Goal: Task Accomplishment & Management: Manage account settings

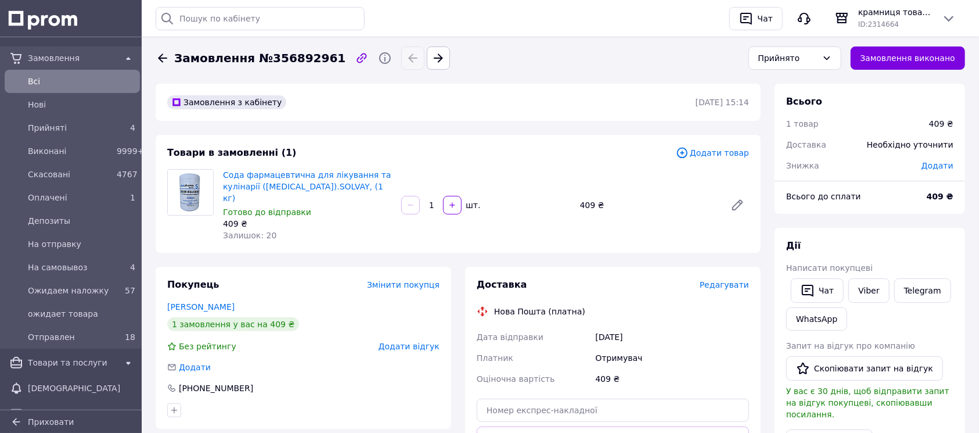
click at [732, 280] on span "Редагувати" at bounding box center [724, 284] width 49 height 9
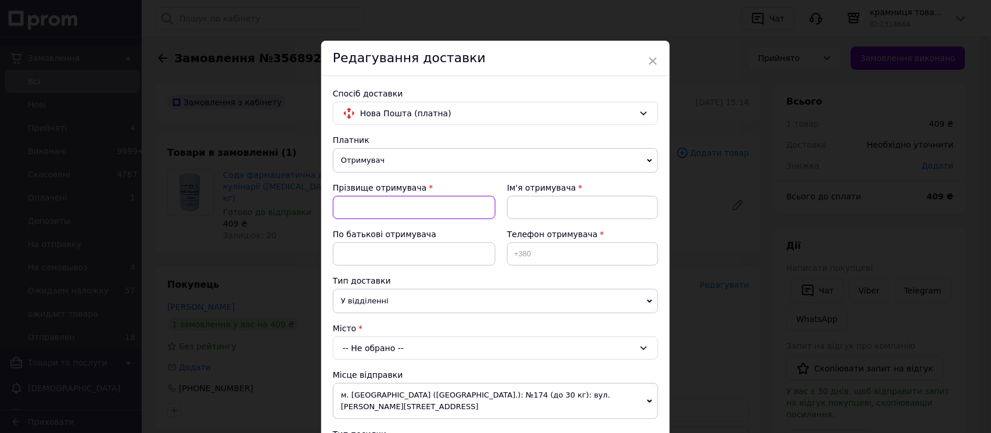
click at [454, 205] on input at bounding box center [414, 207] width 163 height 23
type input "[PERSON_NAME]"
click at [544, 211] on input at bounding box center [582, 207] width 151 height 23
type input "[PERSON_NAME]"
click at [563, 254] on input at bounding box center [582, 253] width 151 height 23
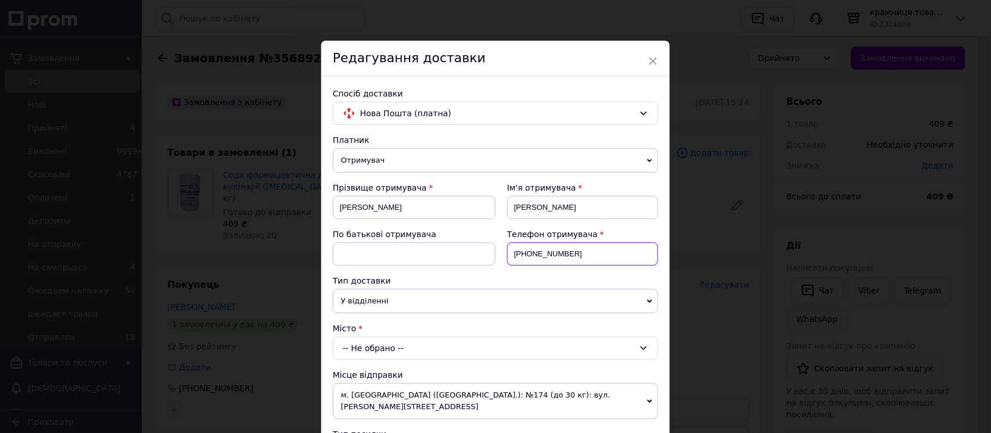
type input "[PHONE_NUMBER]"
click at [462, 353] on div "-- Не обрано --" at bounding box center [495, 347] width 325 height 23
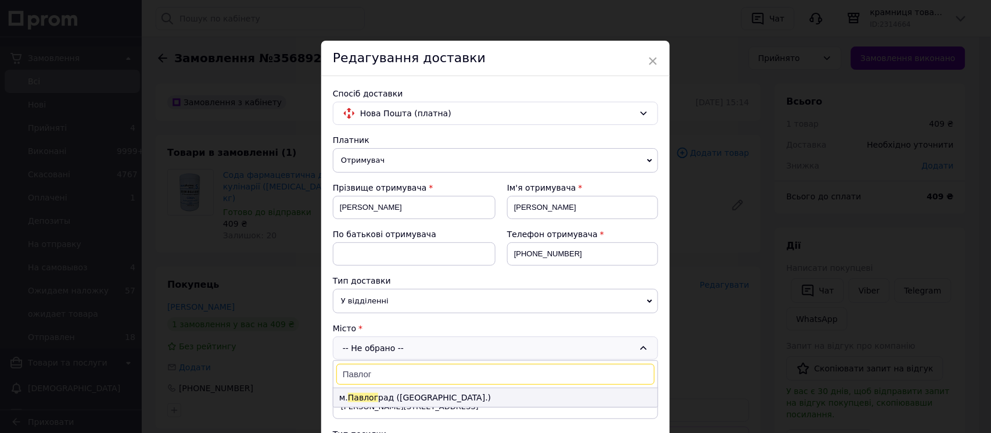
type input "Павлог"
click at [447, 400] on li "м. Павлог рад ([GEOGRAPHIC_DATA].)" at bounding box center [495, 397] width 324 height 19
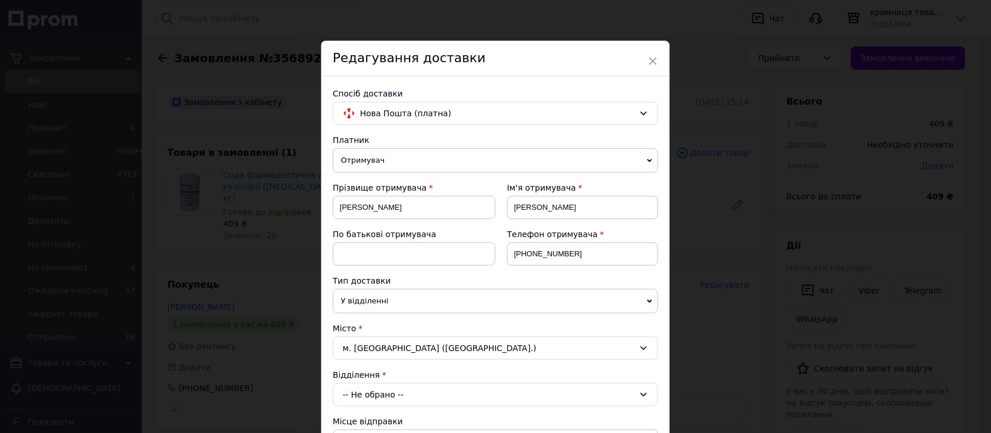
click at [447, 400] on div "-- Не обрано --" at bounding box center [495, 394] width 325 height 23
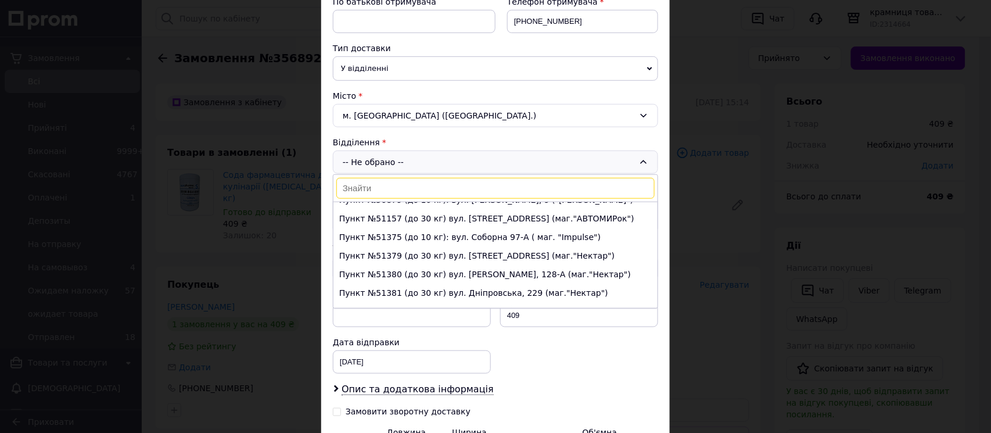
scroll to position [579, 0]
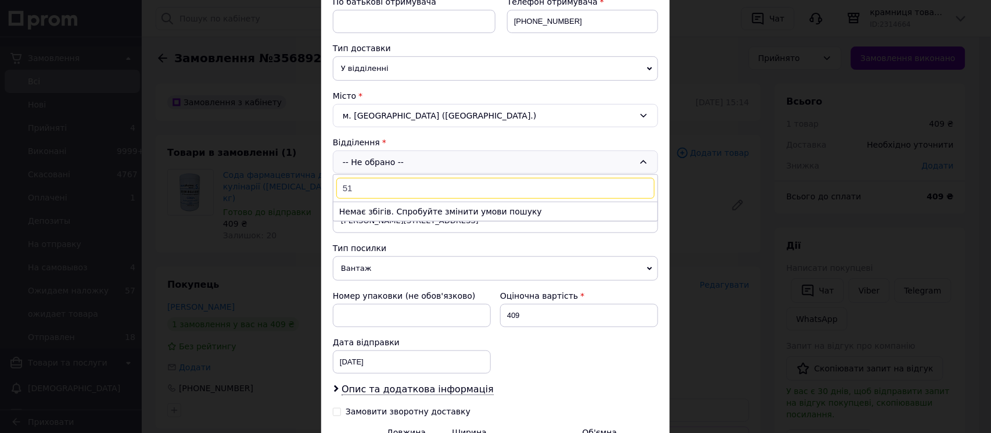
type input "5"
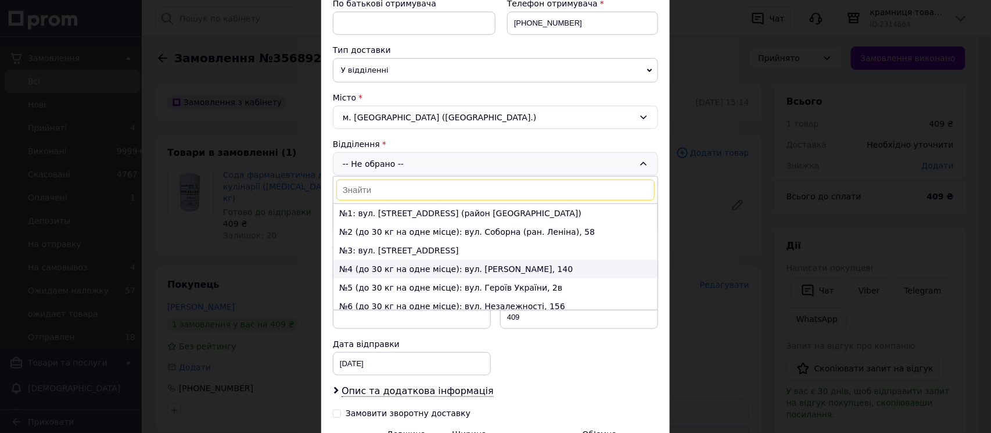
scroll to position [232, 0]
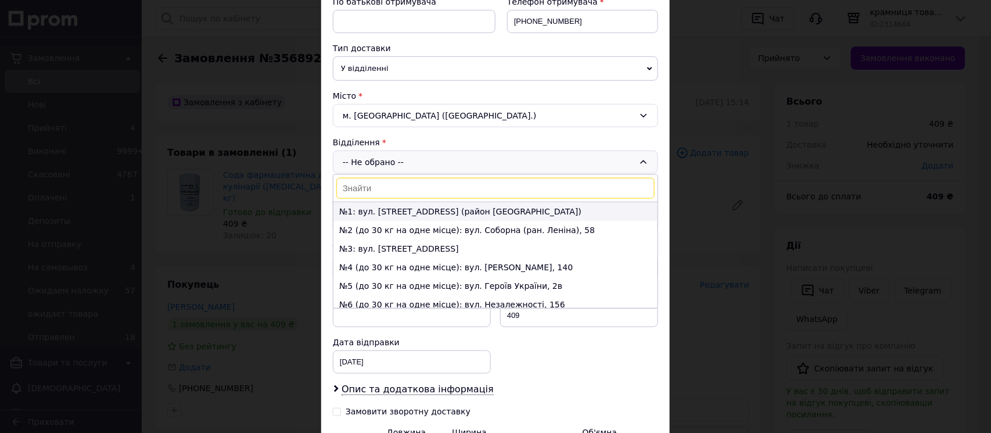
click at [442, 213] on li "№1: вул. [STREET_ADDRESS] (район [GEOGRAPHIC_DATA])" at bounding box center [495, 211] width 324 height 19
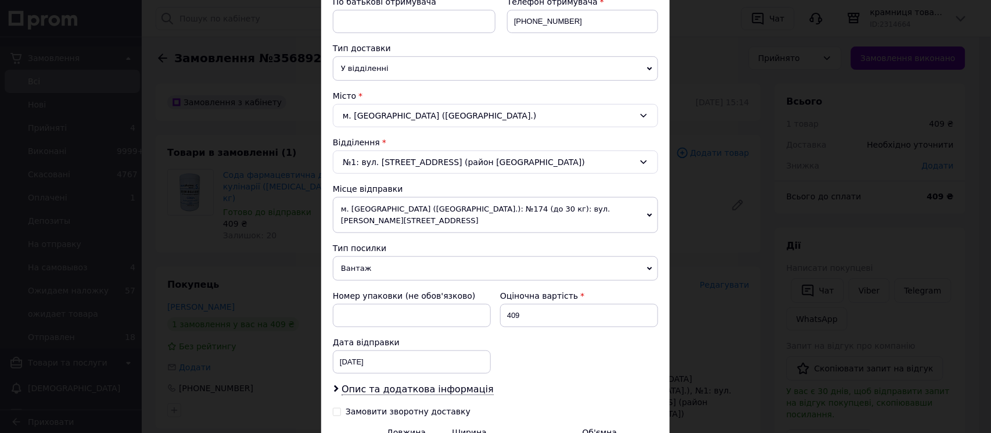
scroll to position [360, 0]
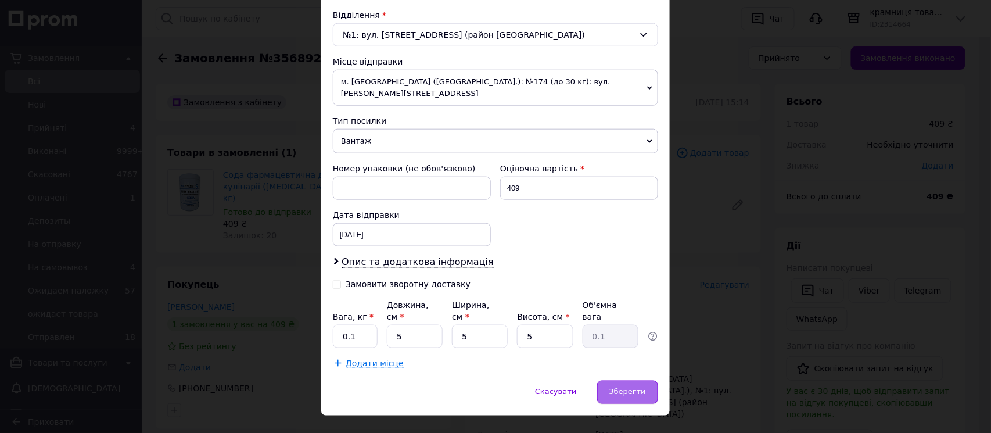
click at [630, 387] on span "Зберегти" at bounding box center [627, 391] width 37 height 9
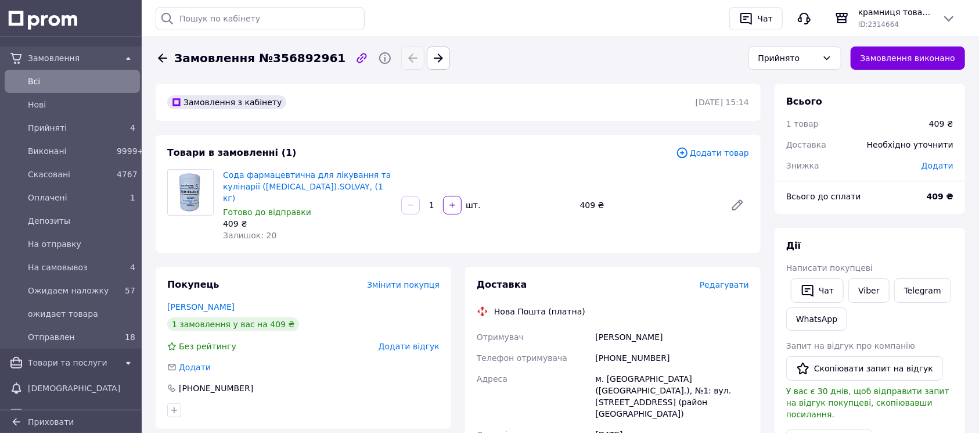
click at [730, 280] on span "Редагувати" at bounding box center [724, 284] width 49 height 9
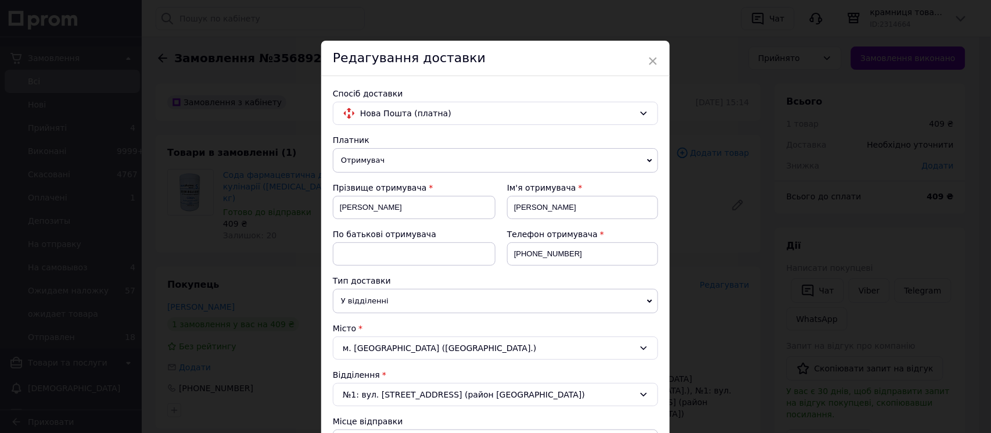
click at [473, 100] on div "Спосіб доставки Нова Пошта (платна) Платник Отримувач Відправник Прізвище отрим…" at bounding box center [495, 408] width 349 height 664
click at [472, 116] on span "Нова Пошта (платна)" at bounding box center [497, 113] width 274 height 13
click at [454, 155] on span "Укрпошта (платна)" at bounding box center [504, 161] width 288 height 12
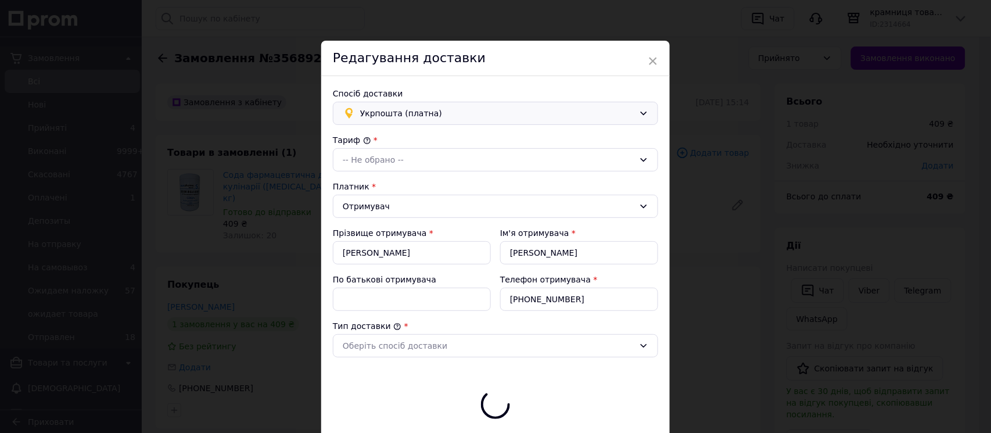
type input "409"
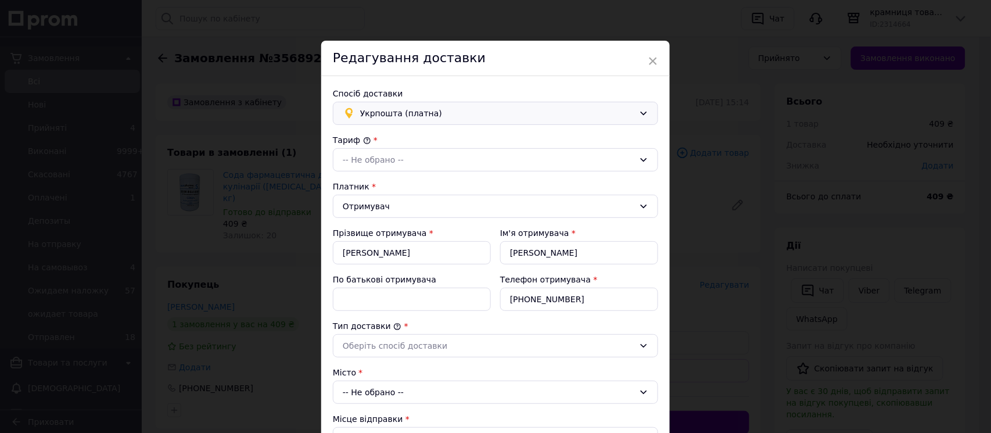
click at [454, 155] on div "-- Не обрано --" at bounding box center [489, 159] width 292 height 13
click at [454, 180] on li "Стандарт" at bounding box center [495, 185] width 324 height 22
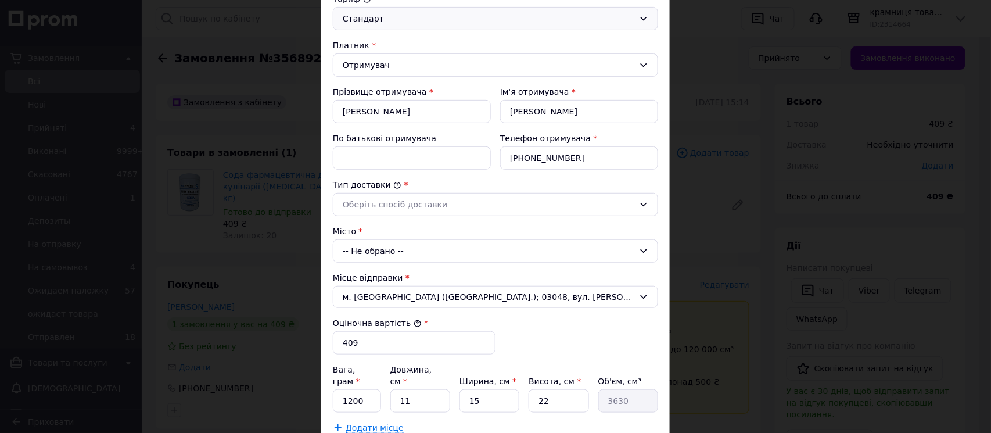
scroll to position [155, 0]
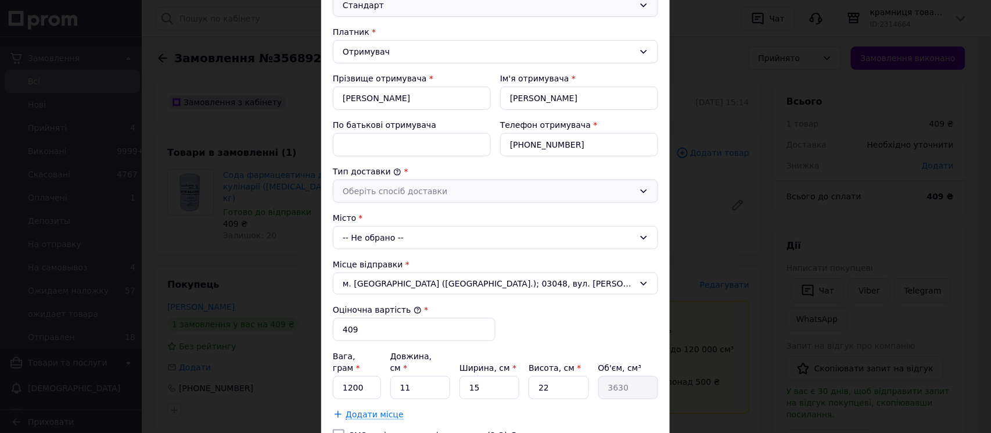
click at [454, 186] on div "Оберіть спосіб доставки" at bounding box center [489, 191] width 292 height 13
click at [452, 217] on li "Склад - склад" at bounding box center [495, 216] width 324 height 22
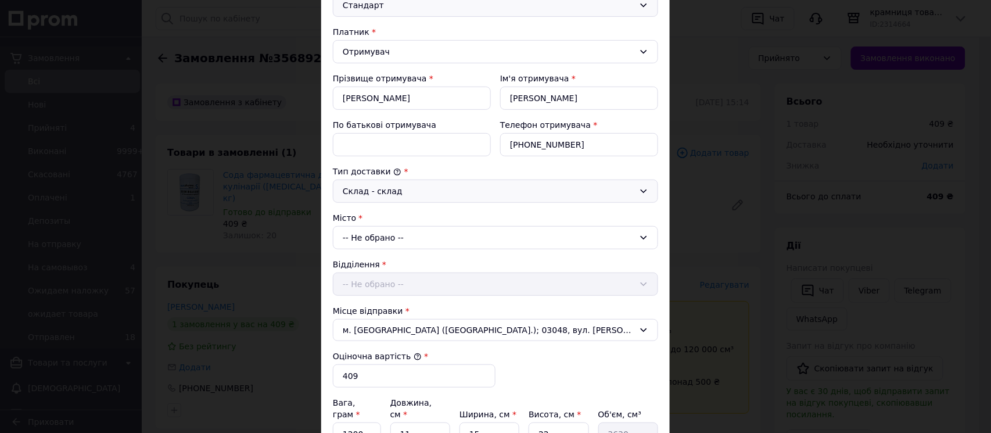
click at [450, 236] on div "-- Не обрано --" at bounding box center [495, 237] width 325 height 23
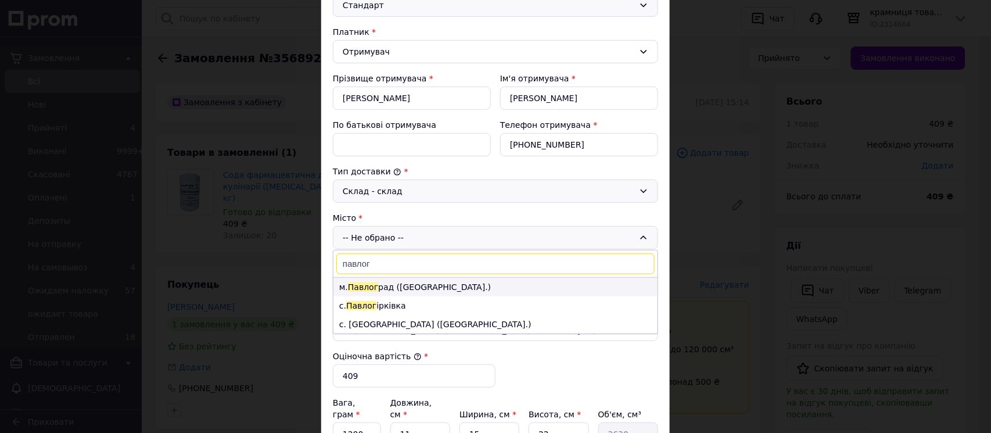
type input "павлог"
click at [454, 281] on li "м. Павлог рад ([GEOGRAPHIC_DATA].)" at bounding box center [495, 287] width 324 height 19
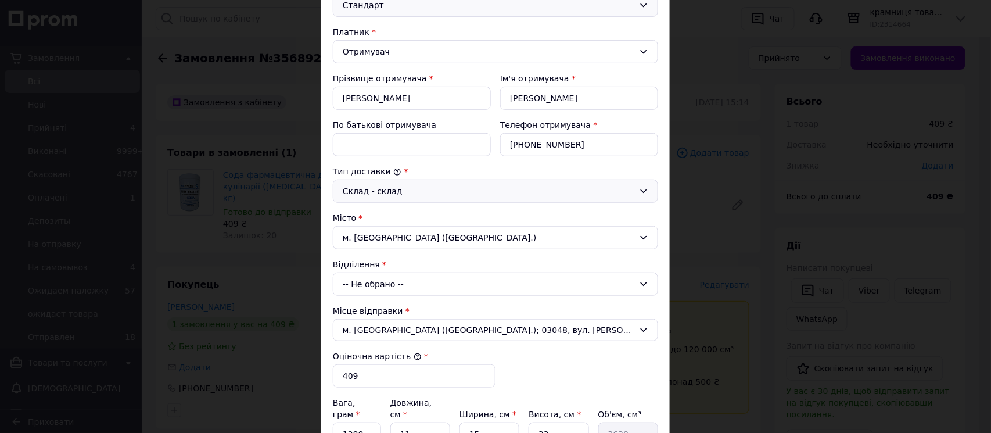
click at [500, 285] on div "-- Не обрано --" at bounding box center [495, 283] width 325 height 23
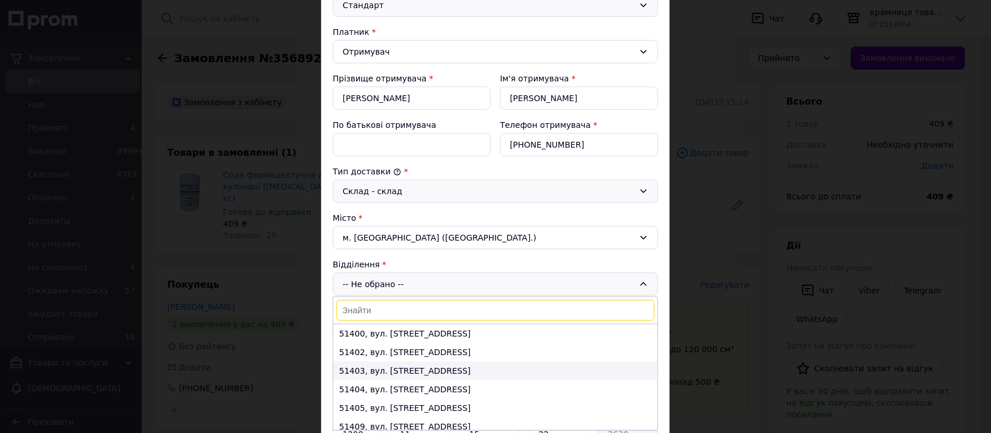
click at [457, 367] on li "51403, вул. [STREET_ADDRESS]" at bounding box center [495, 370] width 324 height 19
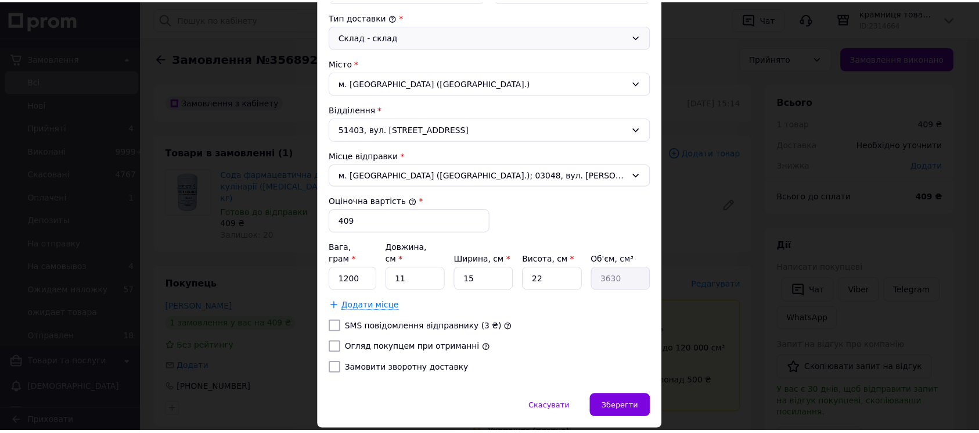
scroll to position [310, 0]
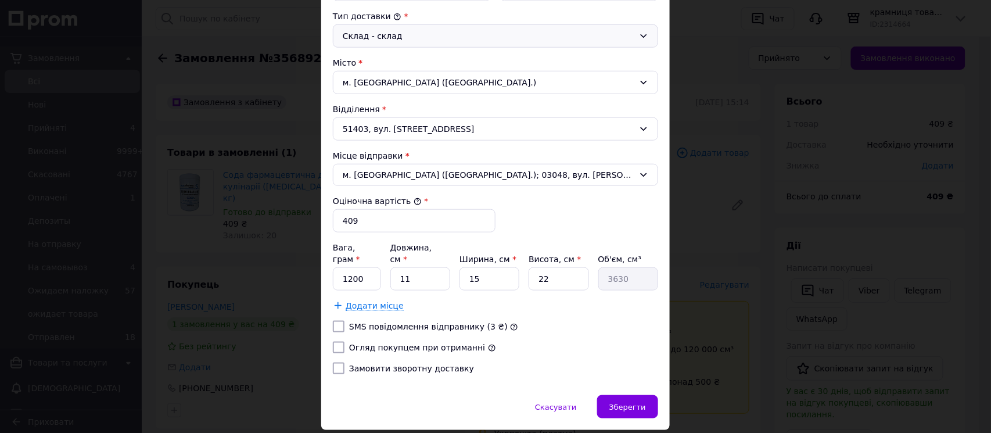
click at [337, 342] on input "Огляд покупцем при отриманні" at bounding box center [339, 348] width 12 height 12
checkbox input "true"
click at [643, 403] on span "Зберегти" at bounding box center [627, 407] width 37 height 9
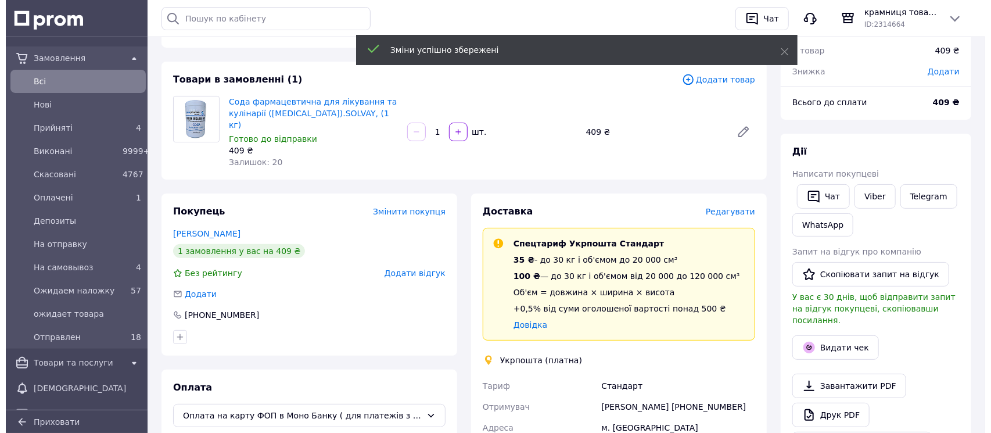
scroll to position [155, 0]
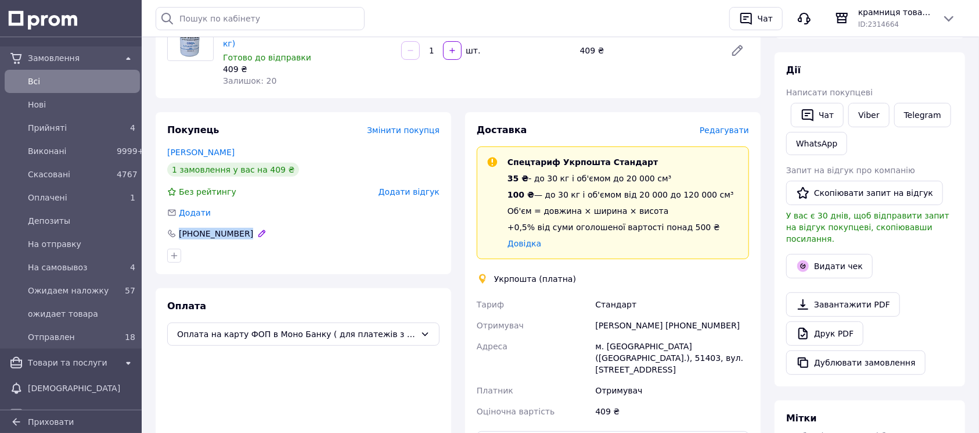
drag, startPoint x: 240, startPoint y: 221, endPoint x: 181, endPoint y: 221, distance: 58.7
click at [181, 228] on div "[PHONE_NUMBER]" at bounding box center [303, 234] width 272 height 12
copy div "[PHONE_NUMBER]"
click at [739, 125] on span "Редагувати" at bounding box center [724, 129] width 49 height 9
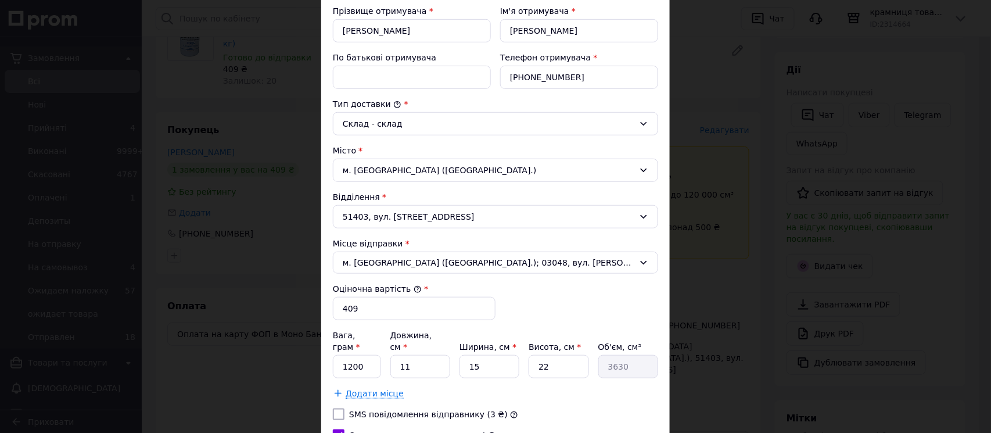
scroll to position [232, 0]
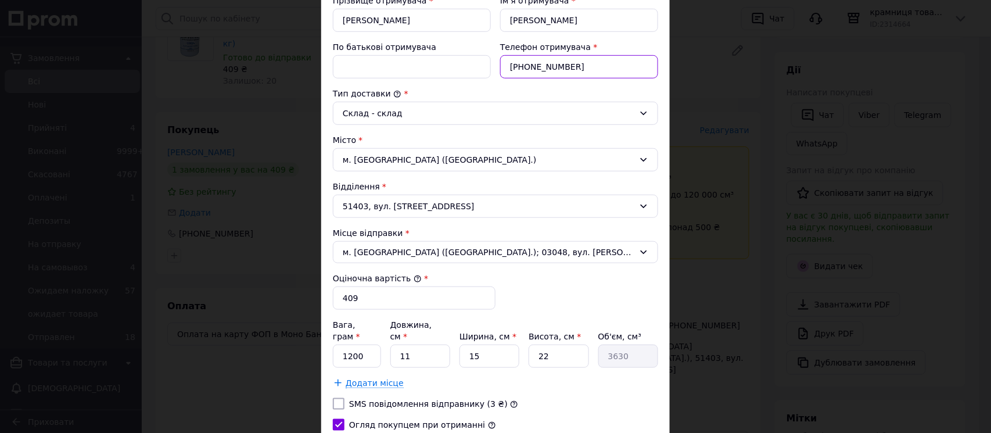
drag, startPoint x: 608, startPoint y: 68, endPoint x: 502, endPoint y: 65, distance: 105.8
click at [502, 65] on input "[PHONE_NUMBER]" at bounding box center [579, 66] width 158 height 23
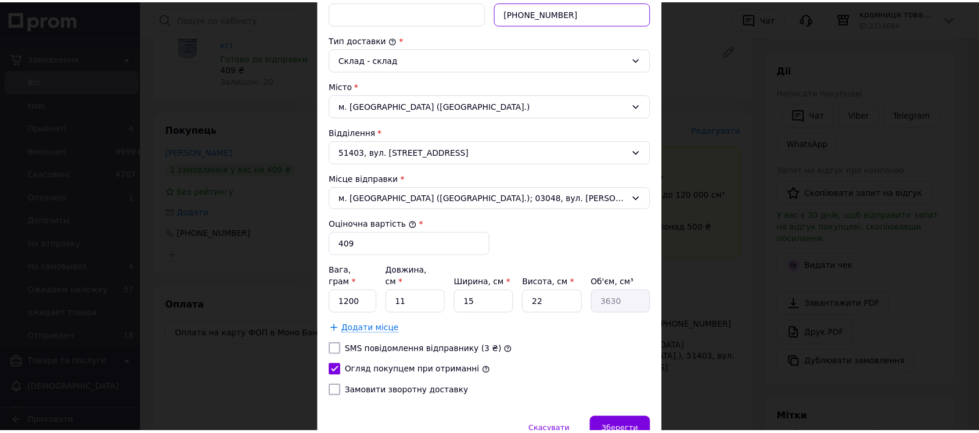
scroll to position [336, 0]
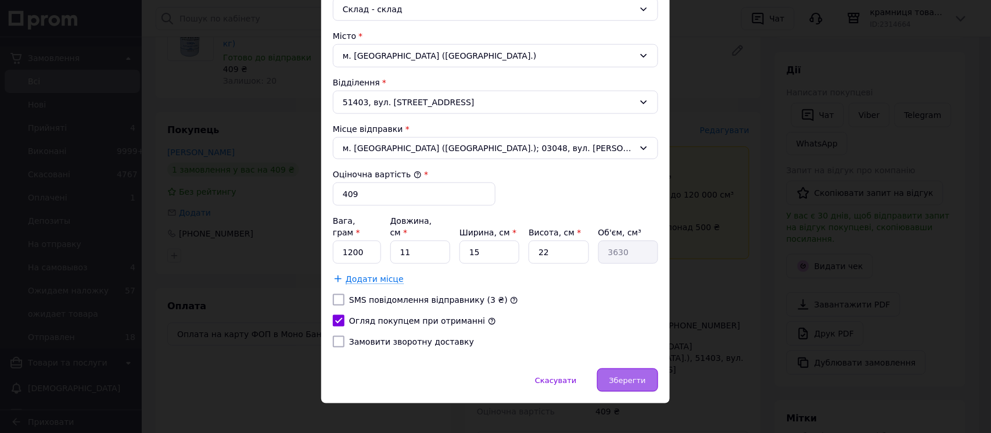
click at [638, 376] on span "Зберегти" at bounding box center [627, 380] width 37 height 9
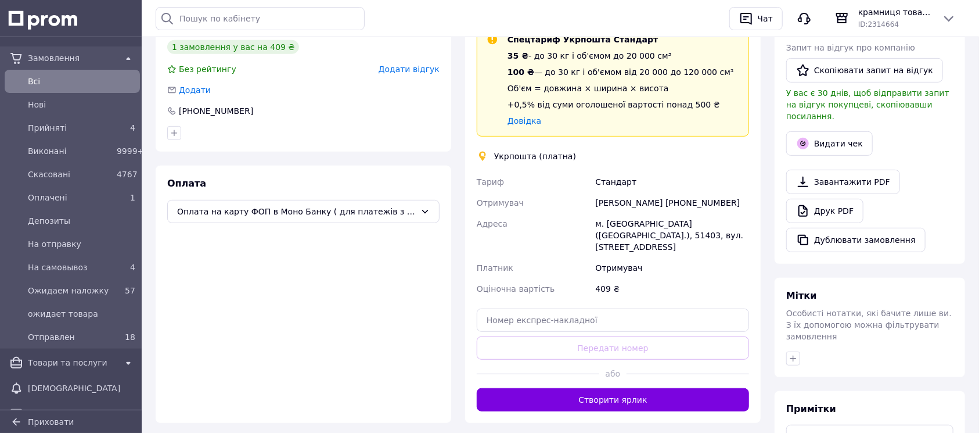
scroll to position [278, 0]
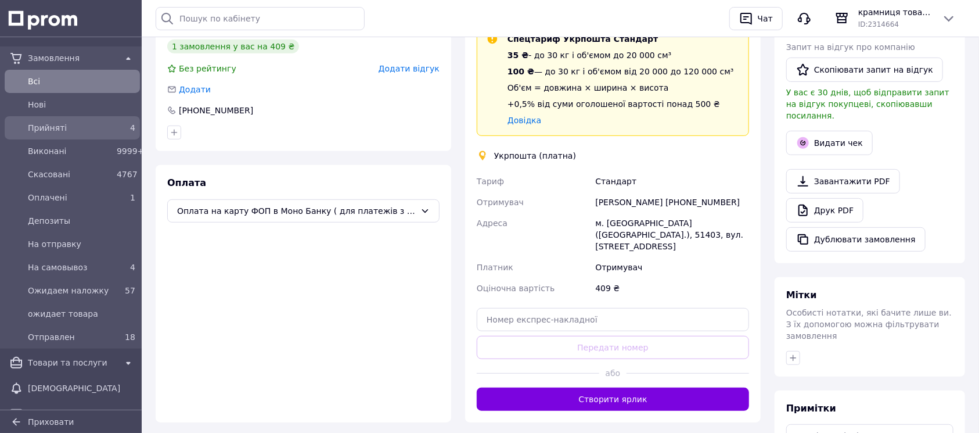
click at [75, 117] on link "Прийняті 4" at bounding box center [72, 127] width 145 height 23
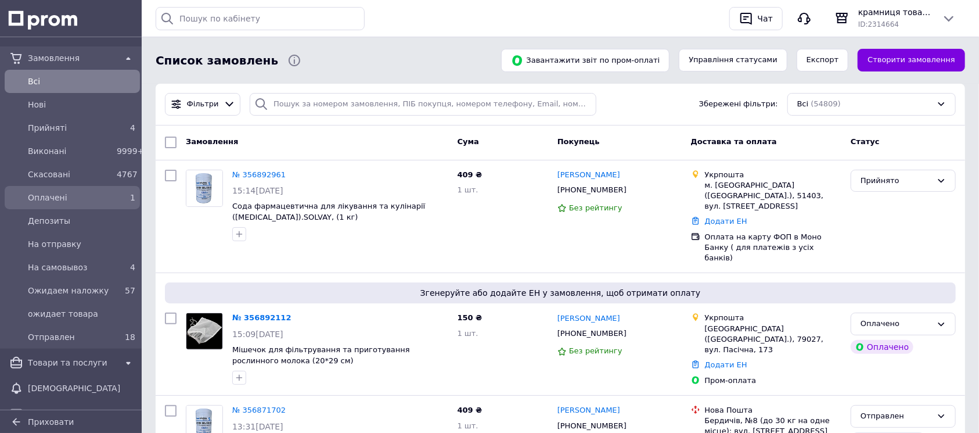
click at [60, 192] on span "Оплачені" at bounding box center [70, 198] width 84 height 12
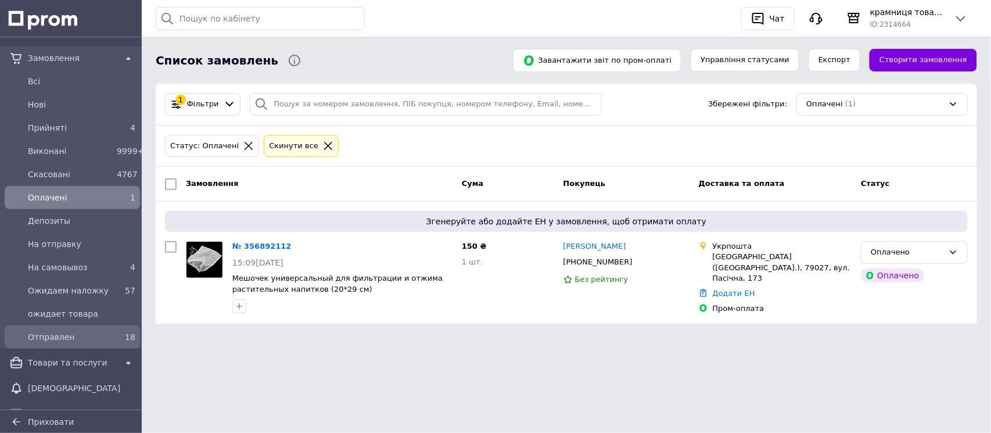
click at [106, 339] on span "Отправлен" at bounding box center [70, 337] width 84 height 12
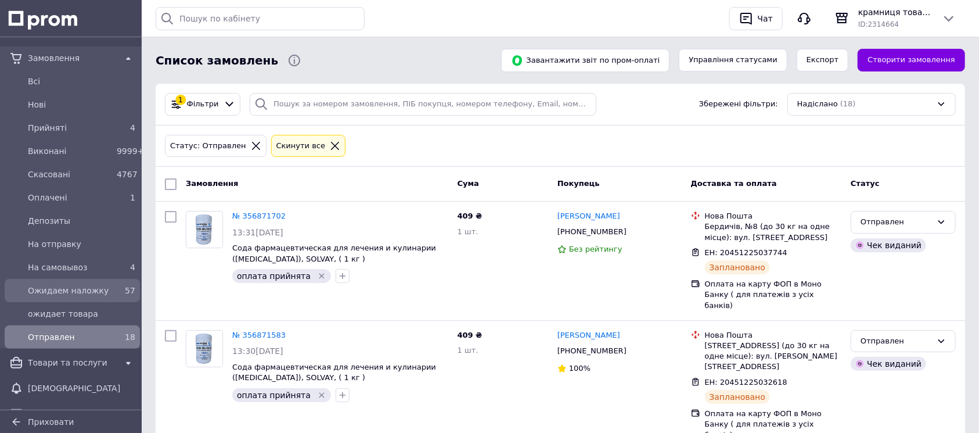
click at [95, 288] on span "Ожидаем наложку" at bounding box center [70, 291] width 84 height 12
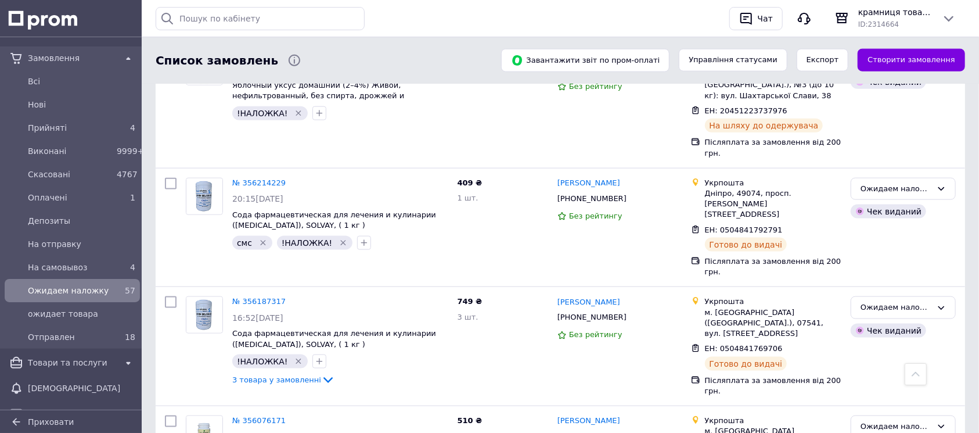
scroll to position [5609, 0]
